Goal: Transaction & Acquisition: Purchase product/service

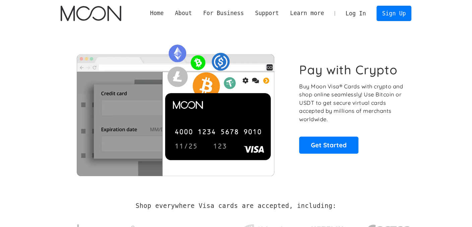
click at [364, 15] on link "Log In" at bounding box center [356, 13] width 32 height 15
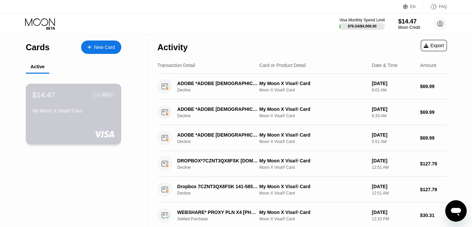
click at [93, 108] on div "$14.47 ● ● ● ● 9111 My Moon X Visa® Card" at bounding box center [74, 103] width 82 height 26
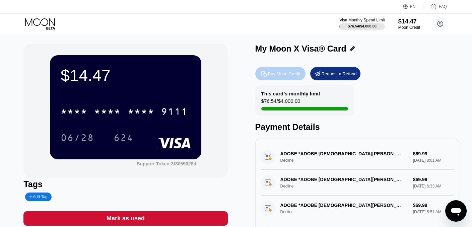
click at [293, 76] on div "Buy Moon Credit" at bounding box center [284, 74] width 33 height 6
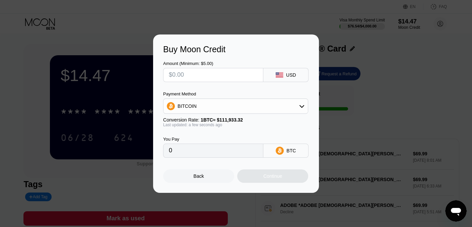
click at [227, 72] on input "text" at bounding box center [213, 74] width 89 height 13
type input "$1"
type input "0.00000894"
type input "0"
type input "$2"
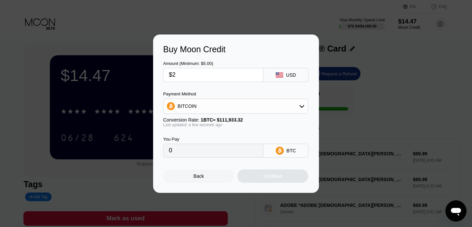
type input "0.00001787"
type input "$20"
type input "0.00017868"
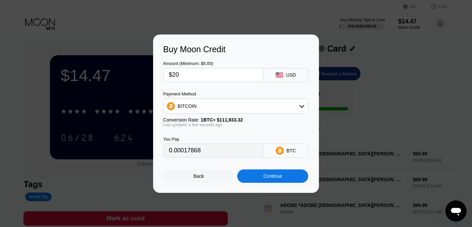
type input "$20"
click at [233, 107] on div "BITCOIN" at bounding box center [236, 106] width 144 height 13
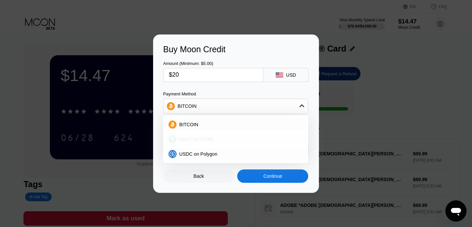
click at [221, 142] on div "USDT on TRON" at bounding box center [240, 139] width 126 height 5
type input "20.20"
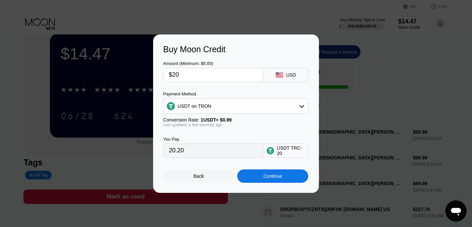
scroll to position [34, 0]
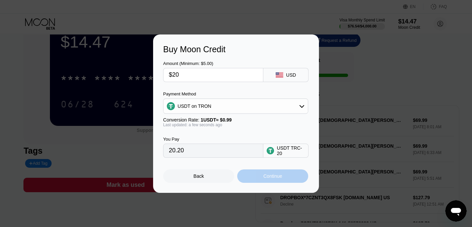
click at [264, 177] on div "Continue" at bounding box center [272, 176] width 19 height 5
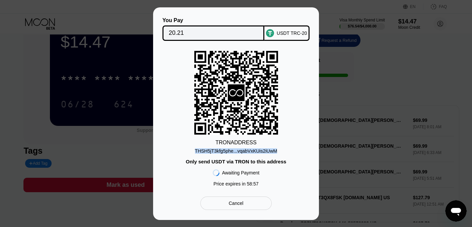
drag, startPoint x: 193, startPoint y: 152, endPoint x: 280, endPoint y: 149, distance: 86.5
click at [280, 149] on div "TRON ADDRESS THSH5jT3kfg5phe...vqabVxKUis2iUwM Only send USDT via TRON to this …" at bounding box center [236, 120] width 146 height 139
copy div "THSH5jT3kfg5phe...vqabVxKUis2iUwM"
click at [239, 151] on div "THSH5jT3kfg5phe...vqabVxKUis2iUwM" at bounding box center [236, 150] width 82 height 5
click at [246, 150] on div "THSH5jT3kfg5phe...vqabVxKUis2iUwM" at bounding box center [236, 150] width 82 height 5
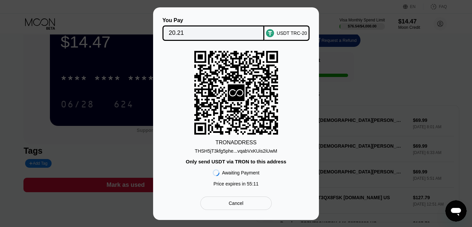
click at [445, 71] on div "You Pay 20.21 USDT TRC-20 TRON ADDRESS THSH5jT3kfg5phe...vqabVxKUis2iUwM Only s…" at bounding box center [236, 113] width 472 height 213
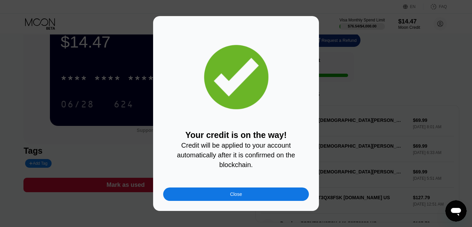
click at [271, 195] on div "Close" at bounding box center [236, 194] width 146 height 13
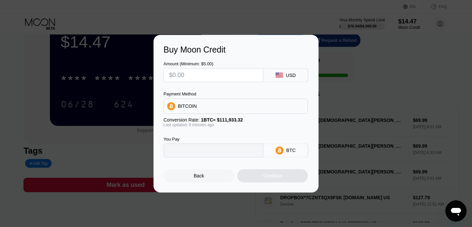
type input "0"
